Goal: Task Accomplishment & Management: Manage account settings

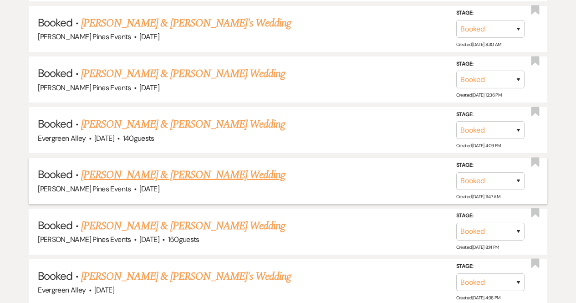
click at [134, 167] on link "[PERSON_NAME] & [PERSON_NAME] Wedding" at bounding box center [183, 175] width 204 height 16
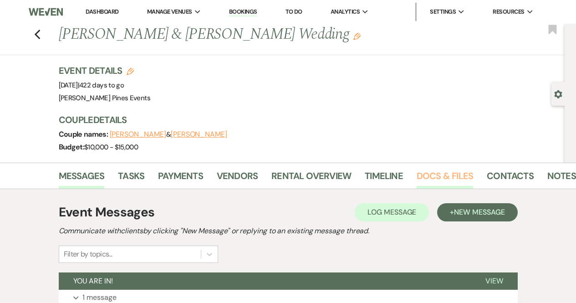
click at [425, 174] on link "Docs & Files" at bounding box center [445, 178] width 56 height 20
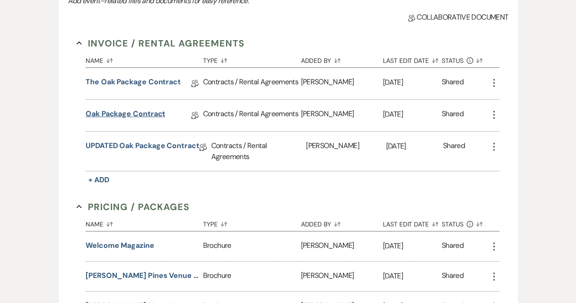
scroll to position [241, 0]
click at [144, 78] on link "The Oak Package Contract" at bounding box center [133, 83] width 95 height 14
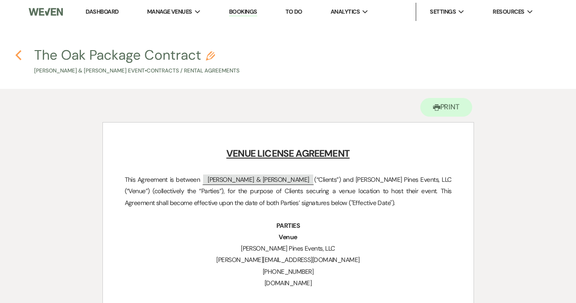
click at [16, 51] on icon "Previous" at bounding box center [18, 55] width 7 height 11
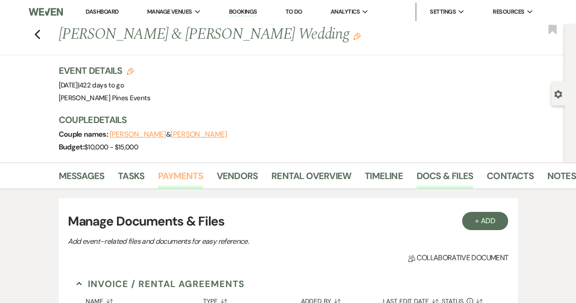
click at [178, 187] on link "Payments" at bounding box center [180, 178] width 45 height 20
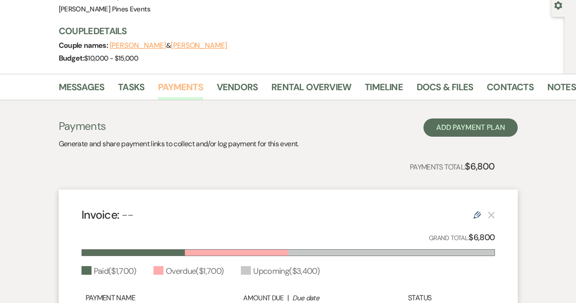
scroll to position [88, 0]
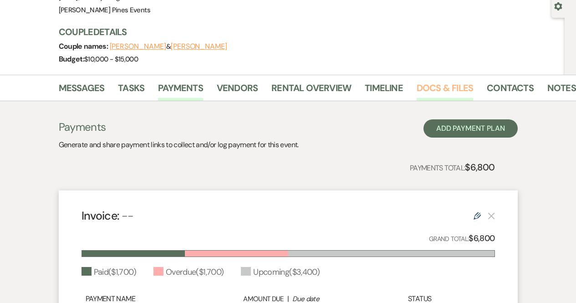
click at [451, 84] on link "Docs & Files" at bounding box center [445, 91] width 56 height 20
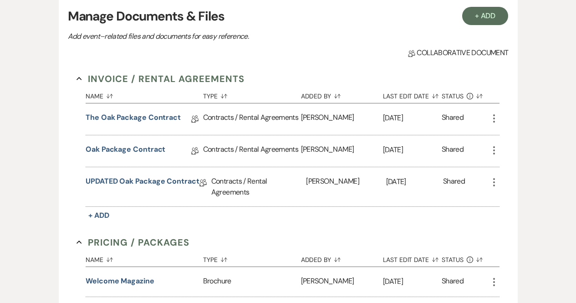
scroll to position [205, 0]
click at [133, 176] on link "UPDATED Oak Package Contract" at bounding box center [143, 182] width 114 height 14
